Goal: Book appointment/travel/reservation

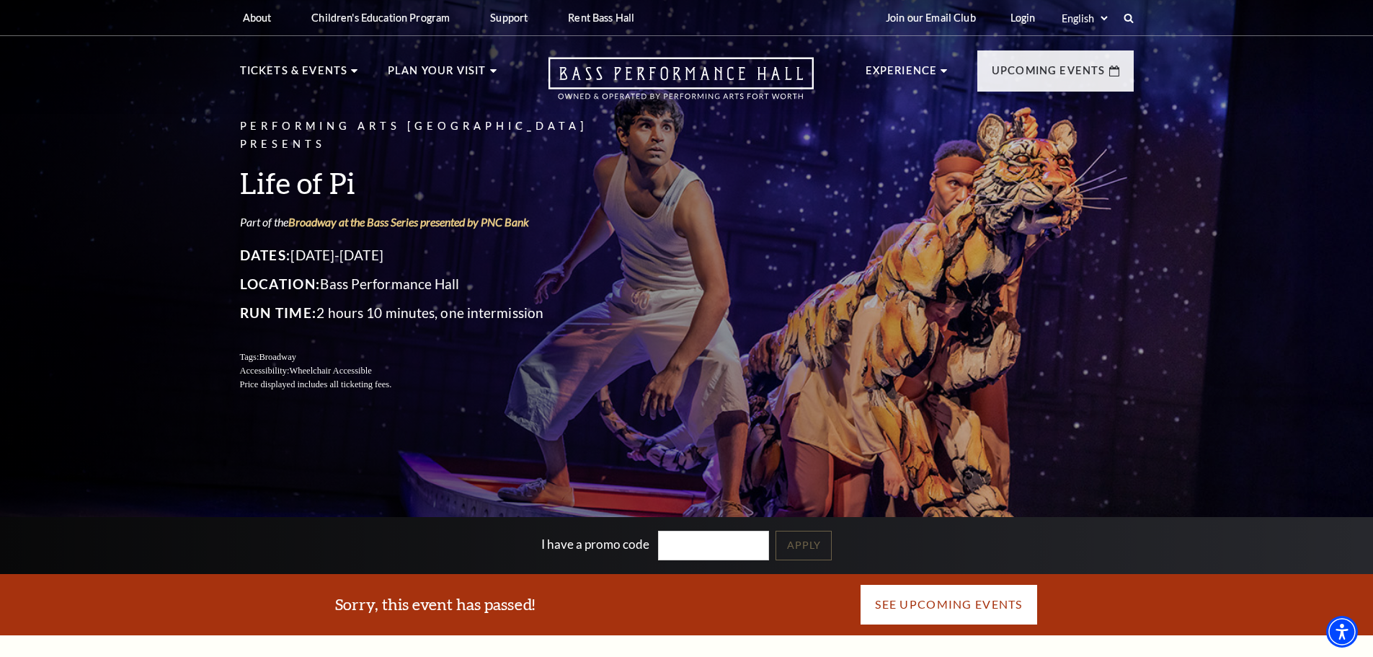
click at [965, 602] on link "See Upcoming Events" at bounding box center [948, 604] width 177 height 40
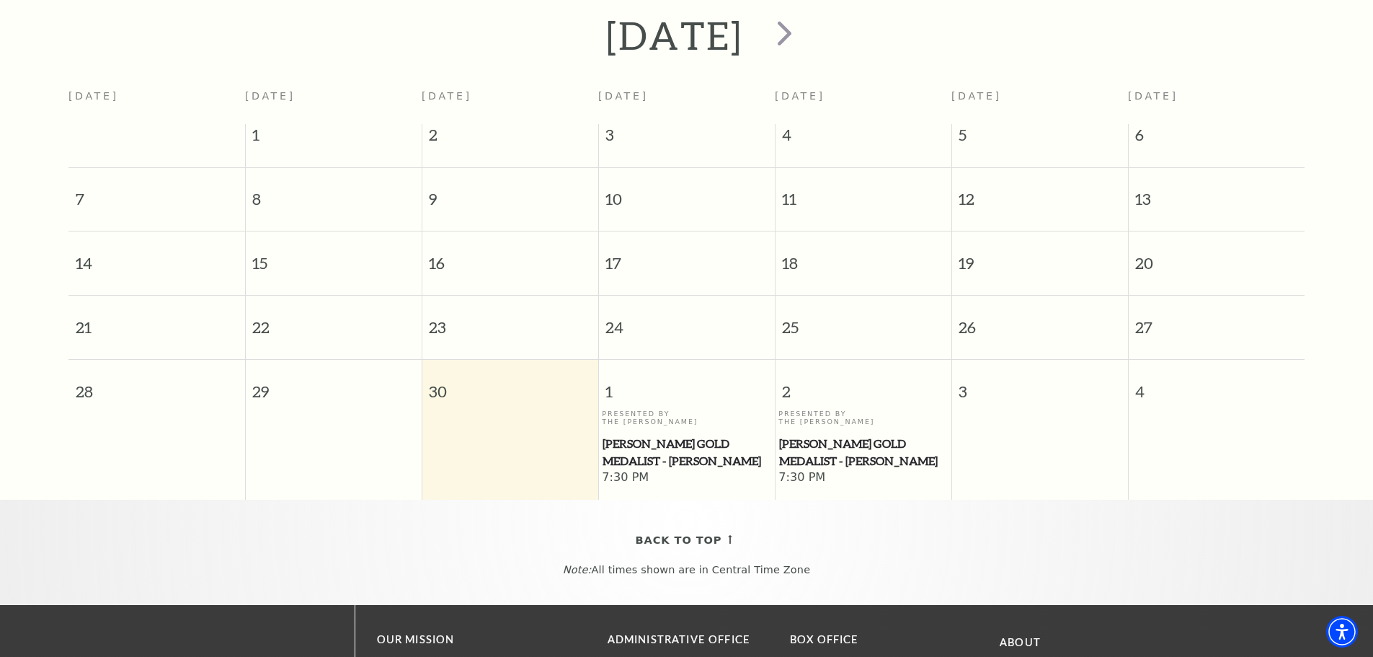
scroll to position [344, 0]
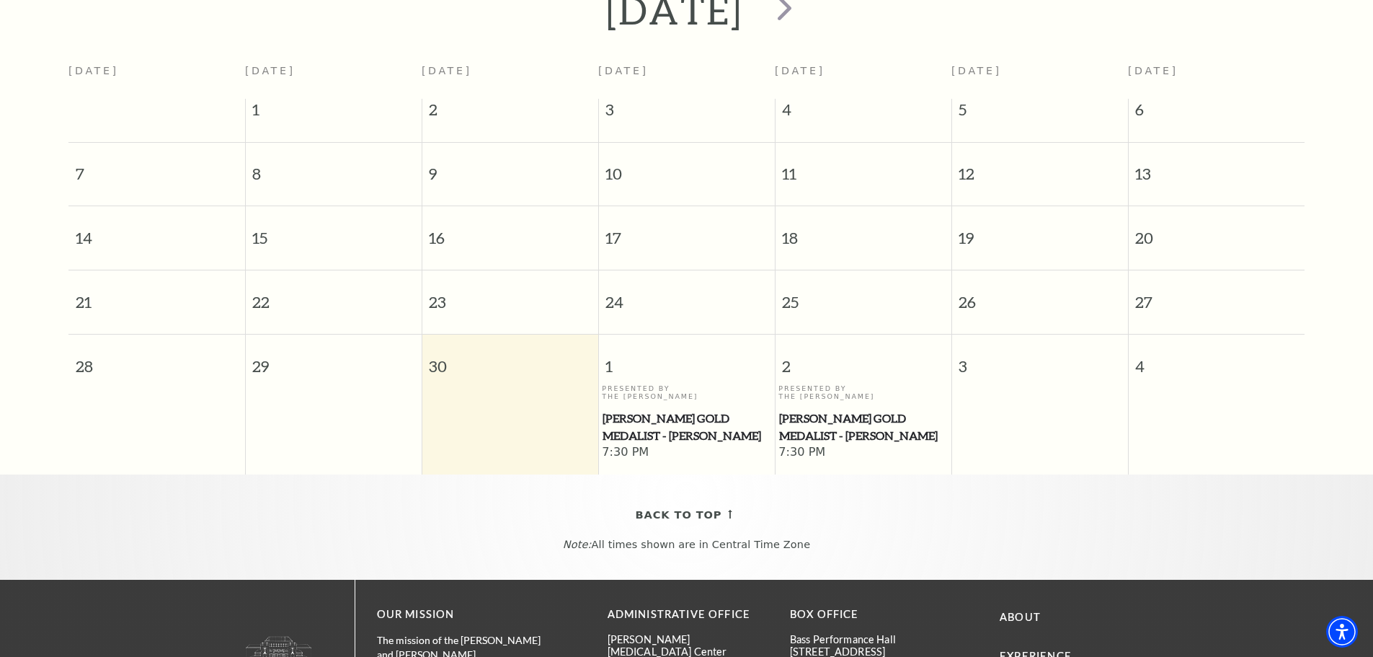
click at [861, 420] on span "[PERSON_NAME] Gold Medalist - [PERSON_NAME]" at bounding box center [863, 427] width 168 height 35
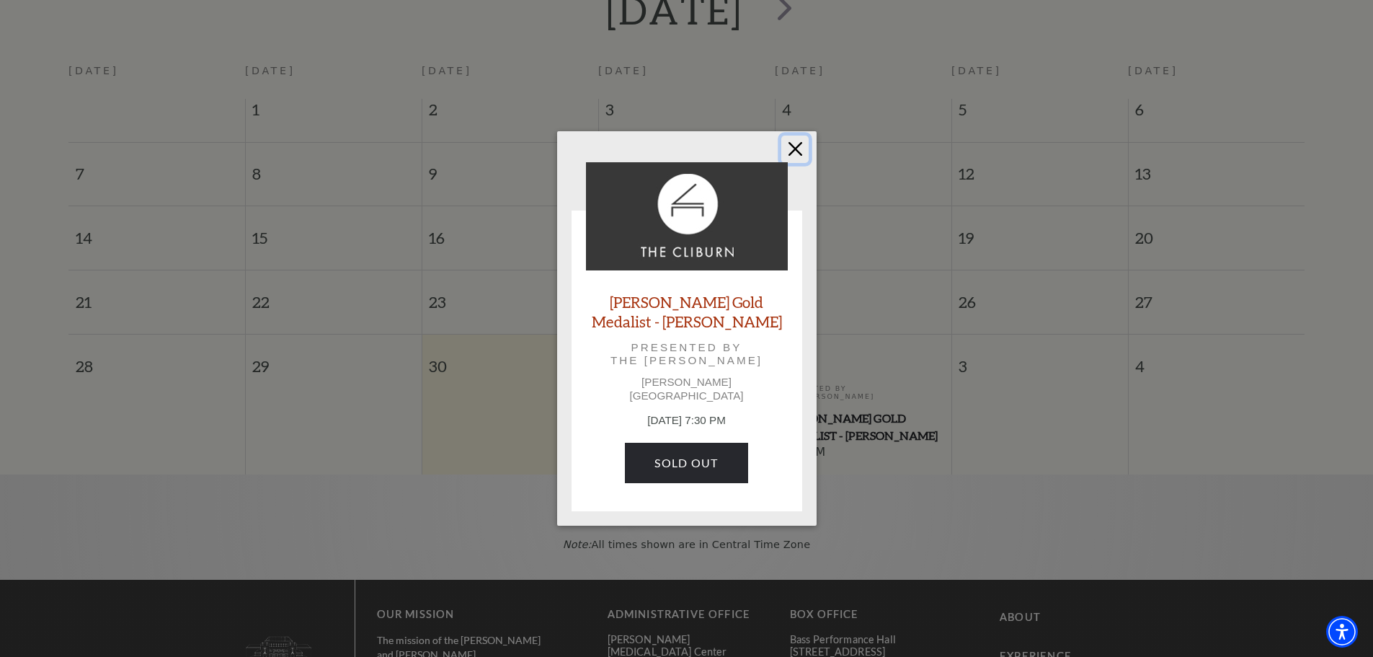
click at [792, 156] on button "Close" at bounding box center [795, 149] width 27 height 27
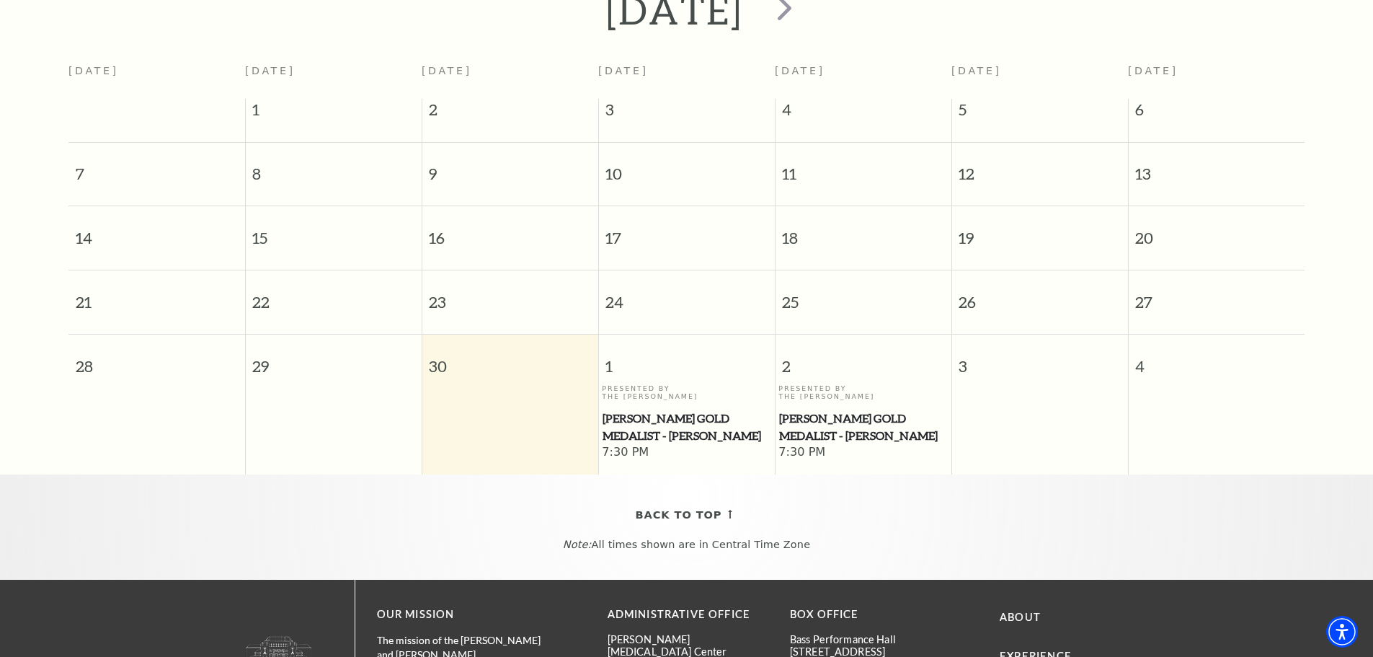
click at [724, 410] on span "[PERSON_NAME] Gold Medalist - [PERSON_NAME]" at bounding box center [687, 427] width 168 height 35
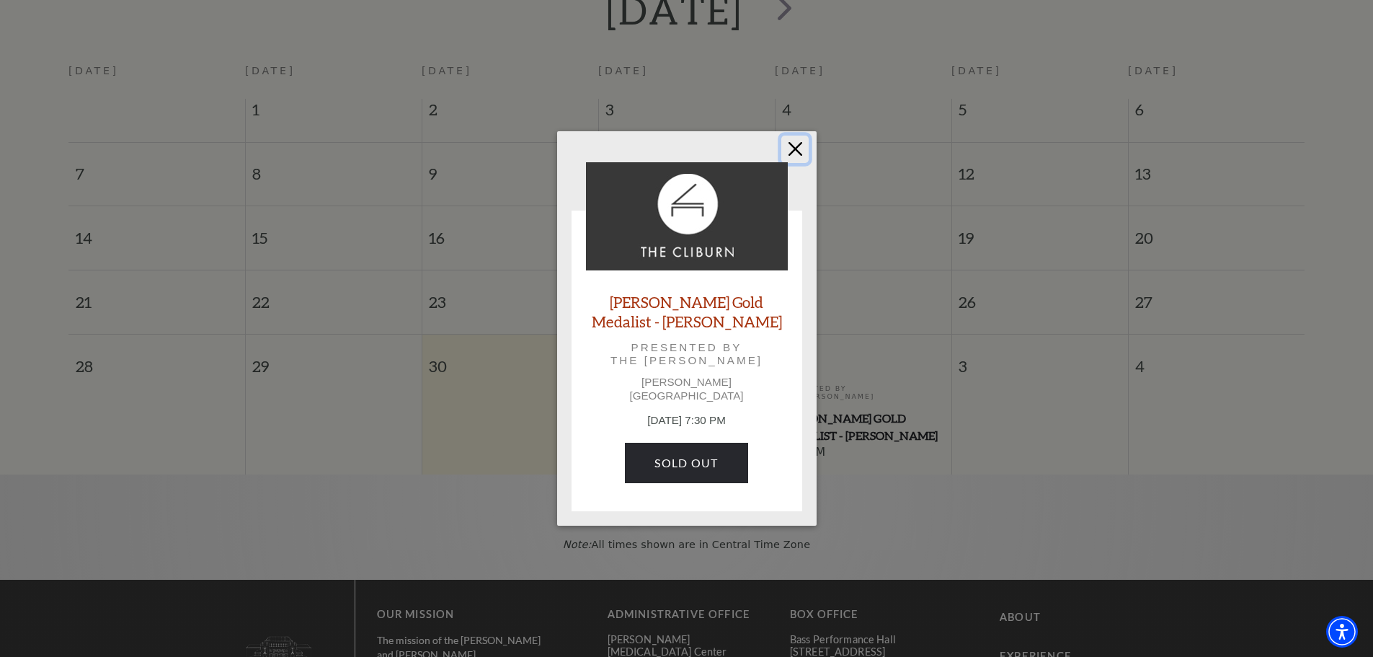
click at [798, 152] on button "Close" at bounding box center [795, 149] width 27 height 27
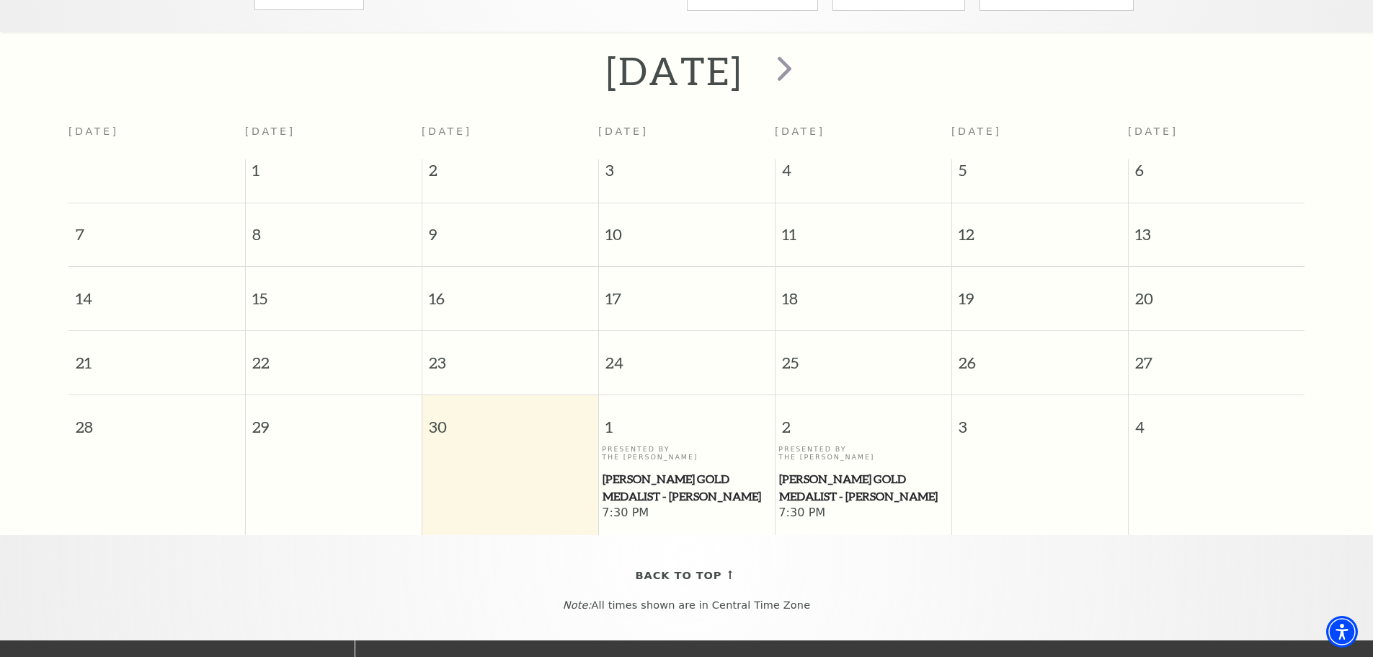
scroll to position [200, 0]
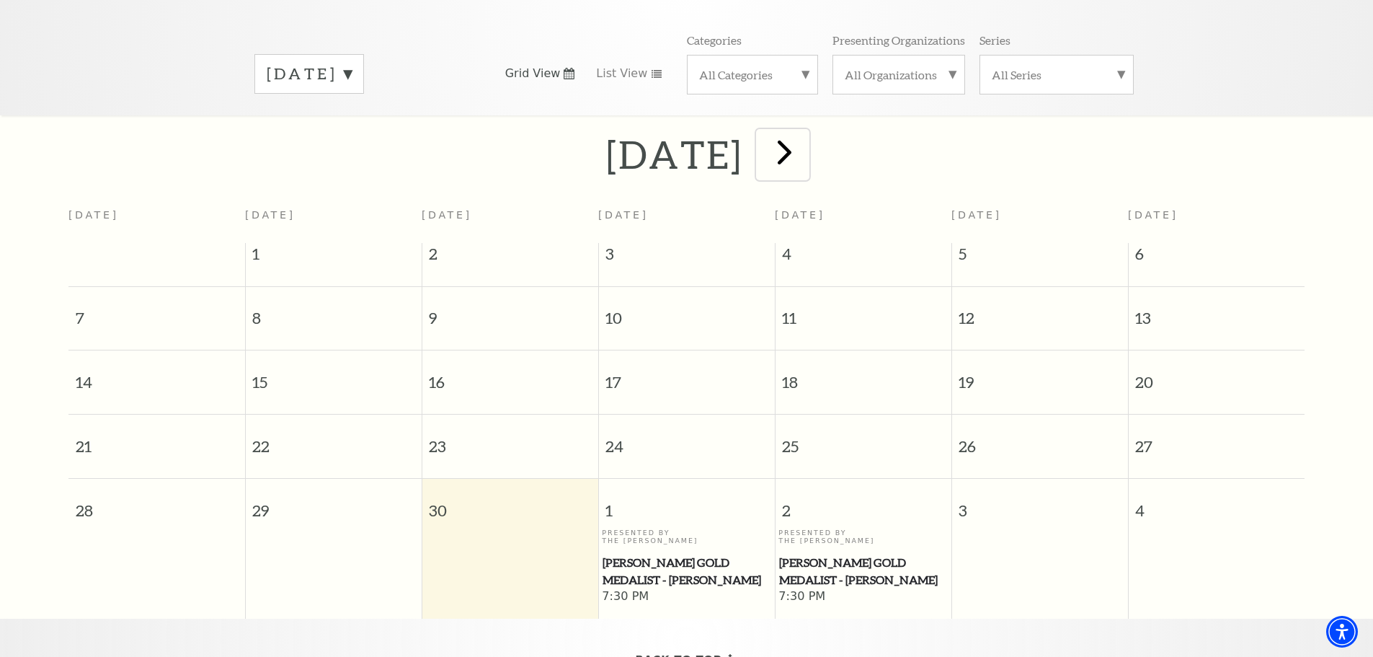
click at [805, 136] on span "next" at bounding box center [784, 151] width 41 height 41
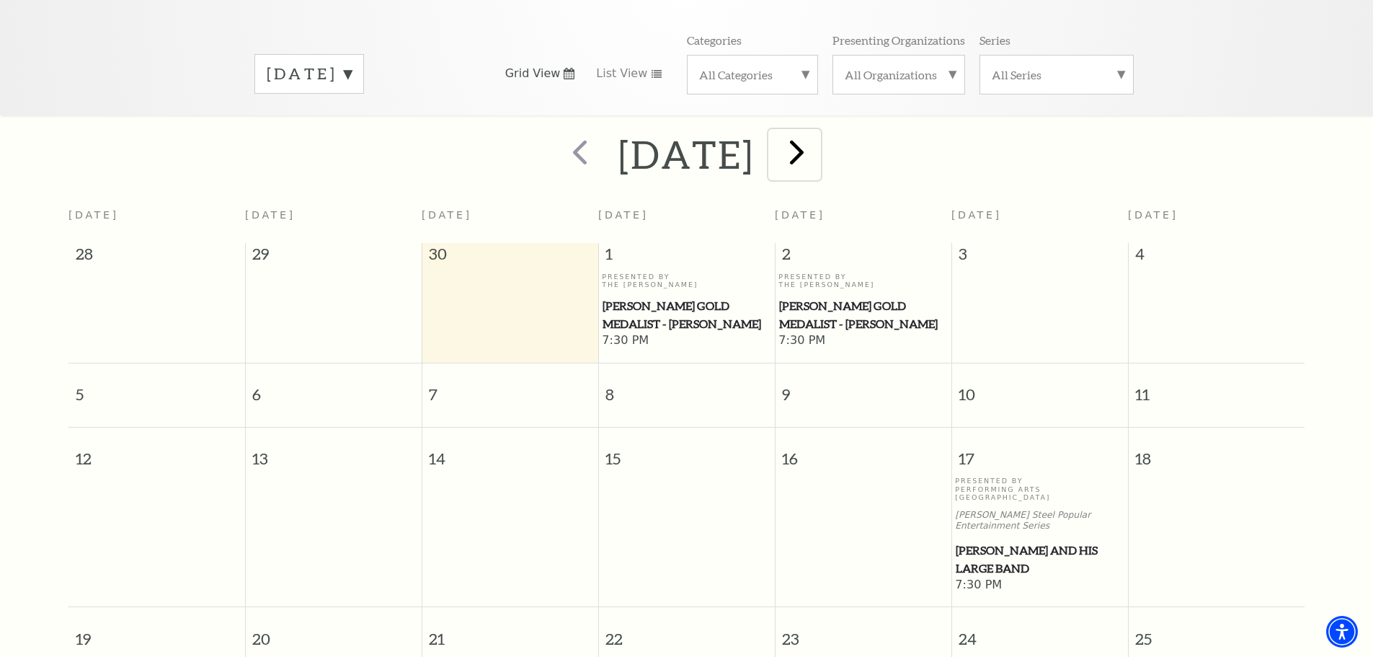
click at [818, 146] on span "next" at bounding box center [796, 151] width 41 height 41
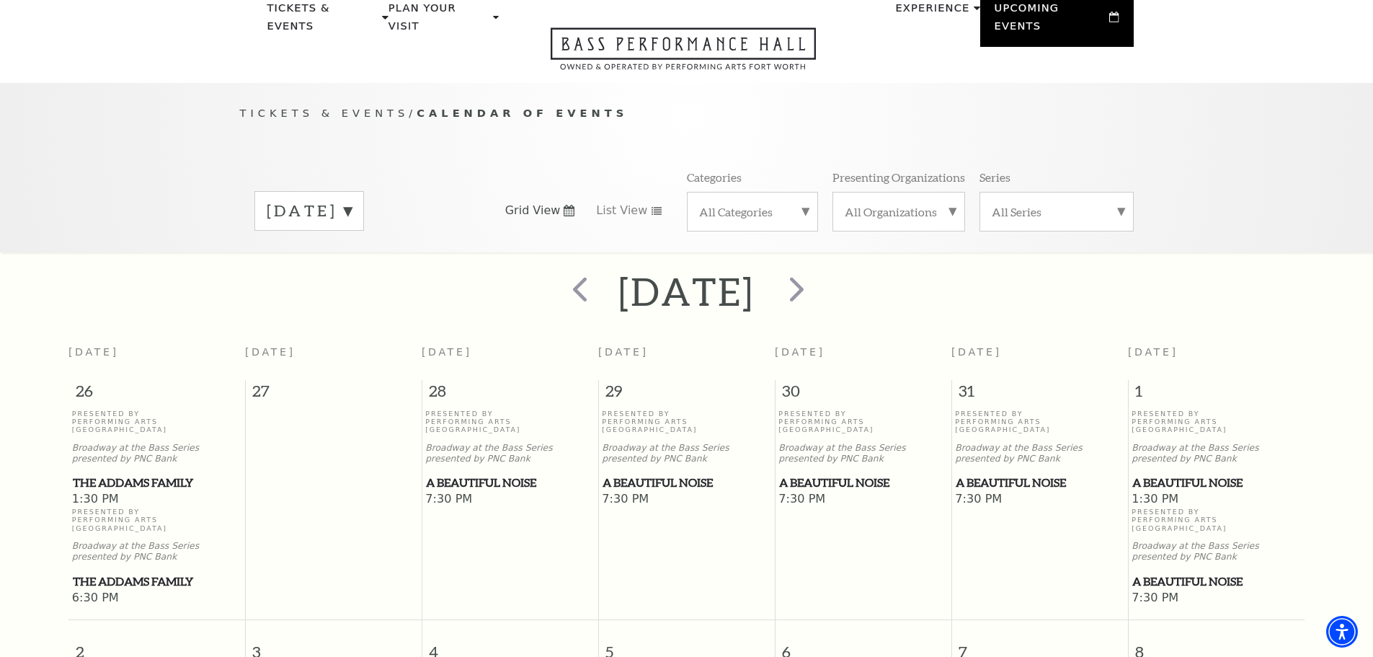
scroll to position [0, 0]
